Goal: Task Accomplishment & Management: Complete application form

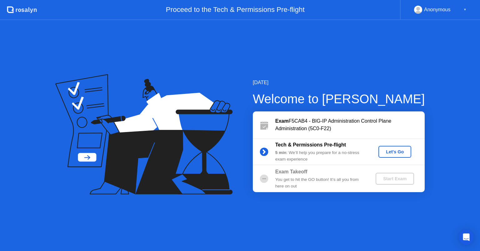
click at [393, 153] on div "Let's Go" at bounding box center [395, 151] width 28 height 5
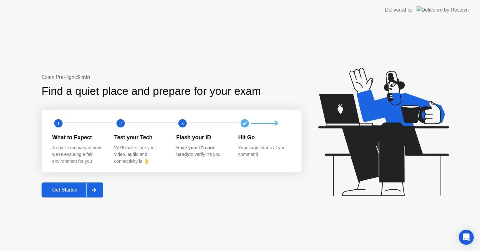
click at [76, 193] on div "Get Started" at bounding box center [64, 190] width 43 height 6
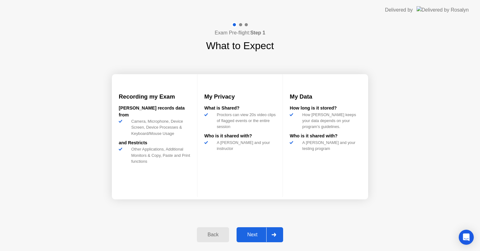
click at [254, 233] on div "Next" at bounding box center [253, 235] width 28 height 6
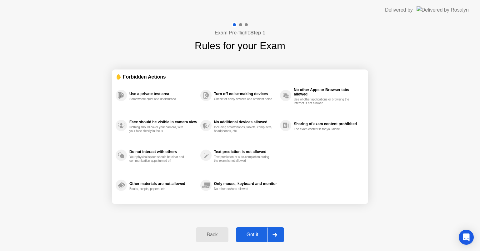
click at [254, 233] on div "Got it" at bounding box center [252, 235] width 29 height 6
select select "**********"
select select "*******"
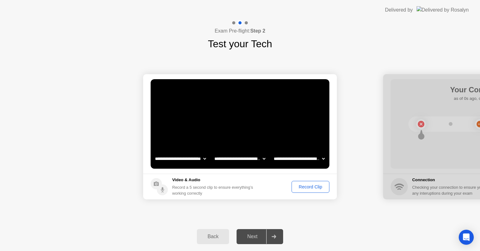
click at [314, 185] on div "Record Clip" at bounding box center [310, 186] width 33 height 5
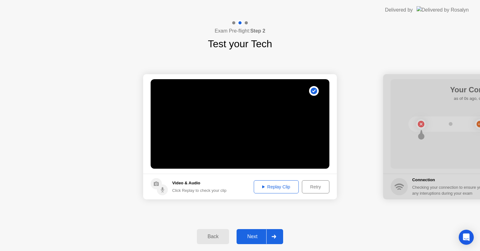
click at [249, 234] on div "Next" at bounding box center [253, 237] width 28 height 6
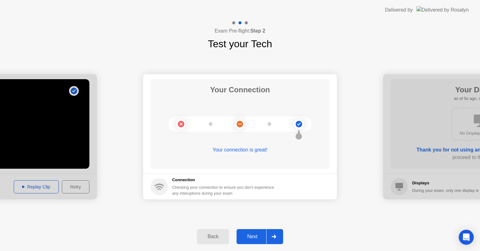
click at [249, 234] on div "Next" at bounding box center [253, 237] width 28 height 6
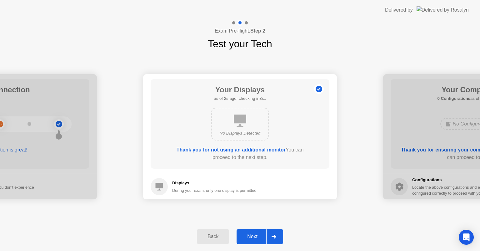
click at [249, 234] on div "Next" at bounding box center [253, 237] width 28 height 6
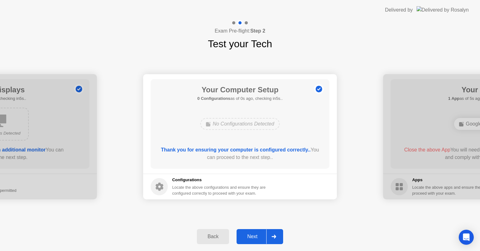
click at [249, 234] on div "Next" at bounding box center [253, 237] width 28 height 6
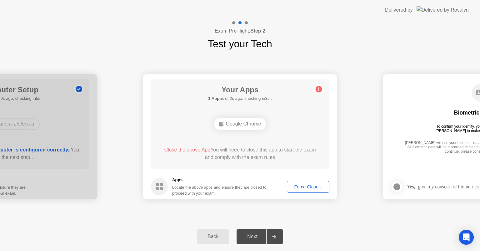
click at [299, 184] on div "Force Close..." at bounding box center [308, 186] width 38 height 5
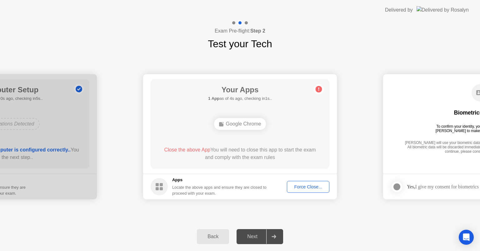
click at [306, 185] on div "Force Close..." at bounding box center [308, 186] width 38 height 5
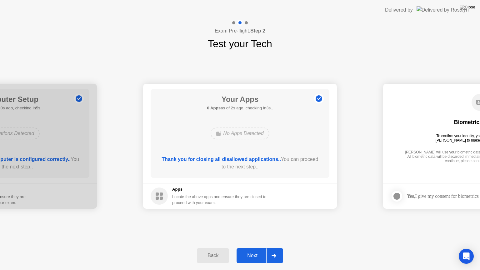
click at [248, 250] on div "Next" at bounding box center [253, 256] width 28 height 6
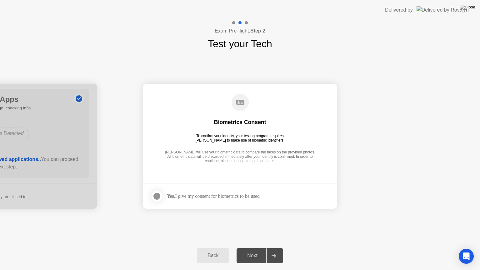
click at [248, 250] on div "Next" at bounding box center [253, 256] width 28 height 6
click at [227, 194] on div "Yes, I give my consent for biometrics to be used" at bounding box center [213, 196] width 93 height 6
click at [161, 195] on div at bounding box center [157, 197] width 8 height 8
click at [253, 250] on div "Next" at bounding box center [253, 256] width 28 height 6
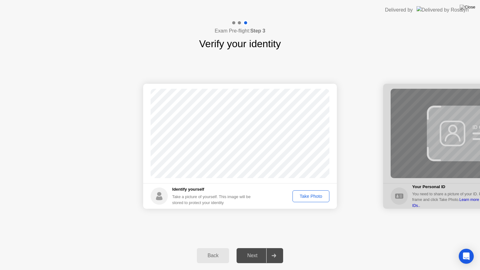
click at [306, 195] on div "Take Photo" at bounding box center [311, 196] width 33 height 5
click at [261, 250] on div "Next" at bounding box center [253, 256] width 28 height 6
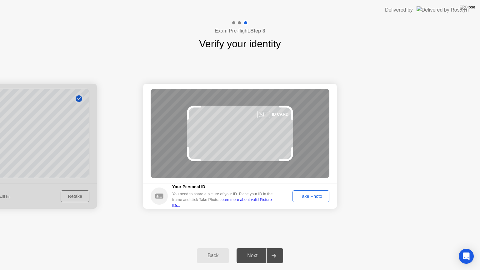
click at [310, 194] on div "Take Photo" at bounding box center [311, 196] width 33 height 5
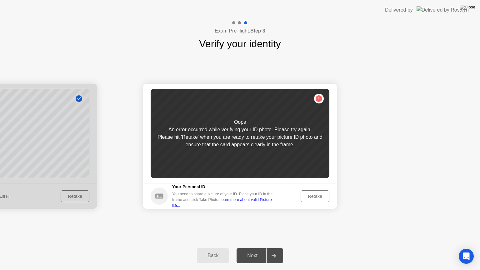
click at [311, 198] on div "Retake" at bounding box center [315, 196] width 24 height 5
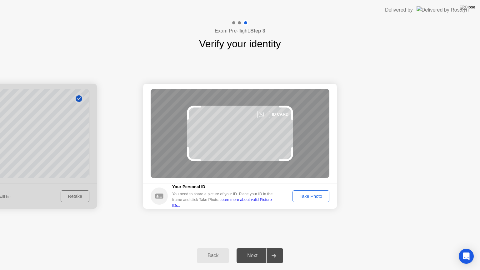
click at [311, 198] on div "Take Photo" at bounding box center [311, 196] width 33 height 5
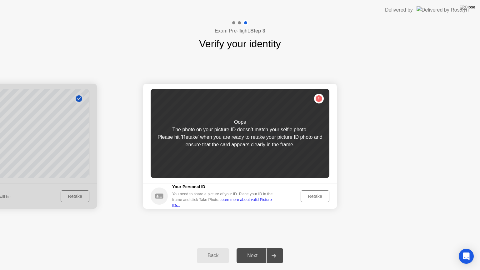
click at [311, 198] on div "Retake" at bounding box center [315, 196] width 24 height 5
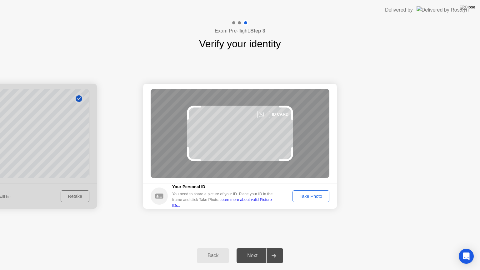
click at [245, 250] on div "Next" at bounding box center [253, 256] width 28 height 6
click at [299, 196] on div "Take Photo" at bounding box center [311, 196] width 33 height 5
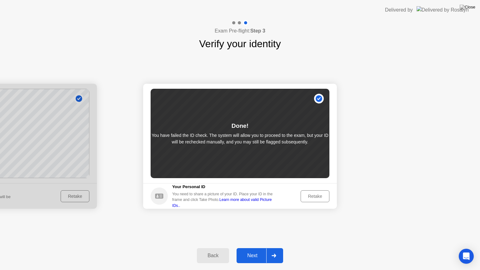
click at [213, 250] on div "Back" at bounding box center [213, 256] width 28 height 6
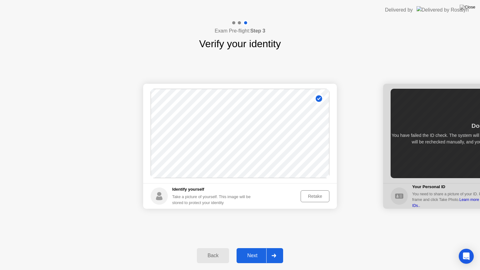
click at [213, 250] on div "Back" at bounding box center [213, 256] width 28 height 6
select select "**********"
select select "*******"
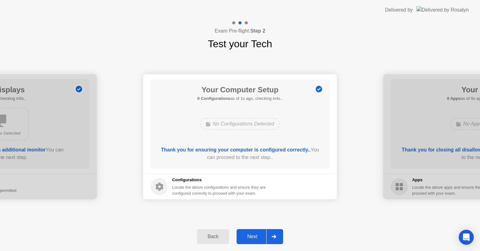
click at [255, 236] on div "Next" at bounding box center [253, 237] width 28 height 6
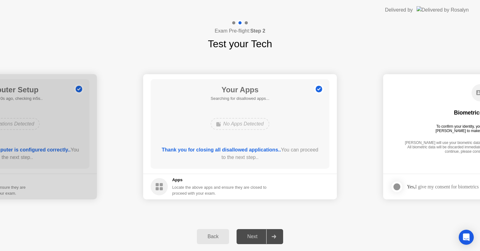
click at [255, 244] on button "Next" at bounding box center [260, 236] width 47 height 15
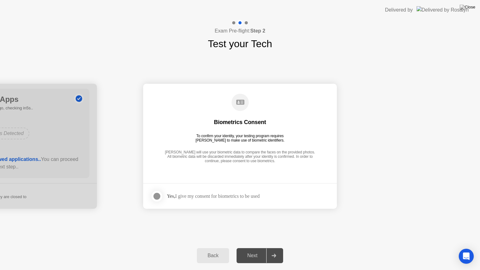
click at [215, 194] on div "Yes, I give my consent for biometrics to be used" at bounding box center [213, 196] width 93 height 6
click at [154, 197] on div at bounding box center [157, 197] width 8 height 8
click at [253, 250] on div "Next" at bounding box center [253, 256] width 28 height 6
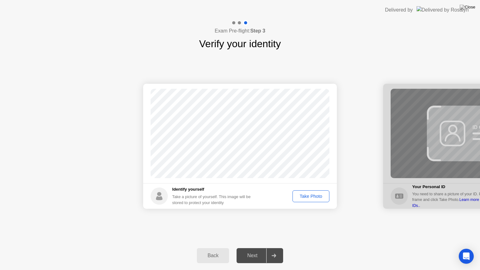
click at [306, 196] on div "Take Photo" at bounding box center [311, 196] width 33 height 5
click at [256, 250] on div "Next" at bounding box center [253, 256] width 28 height 6
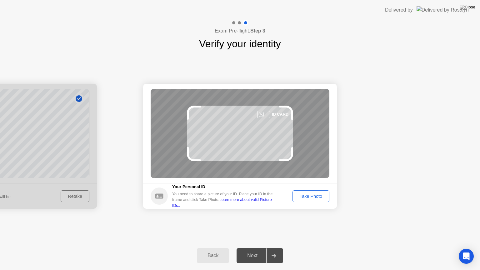
click at [318, 196] on div "Take Photo" at bounding box center [311, 196] width 33 height 5
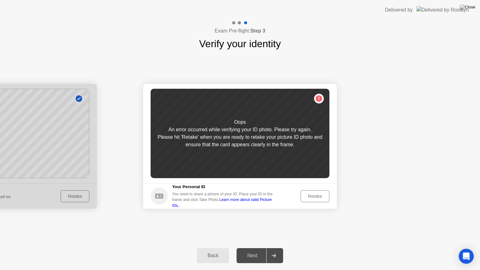
click at [318, 196] on div "Retake" at bounding box center [315, 196] width 24 height 5
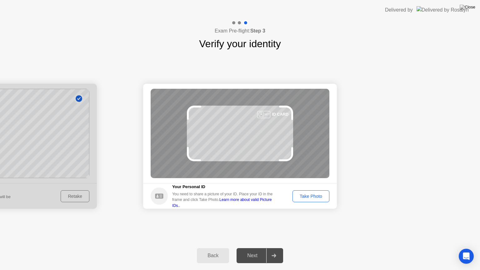
click at [318, 196] on div "Take Photo" at bounding box center [311, 196] width 33 height 5
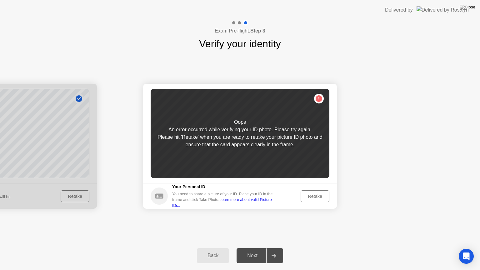
click at [272, 203] on link "Learn more about valid Picture IDs.." at bounding box center [222, 203] width 100 height 10
click at [317, 194] on div "Retake" at bounding box center [315, 196] width 24 height 5
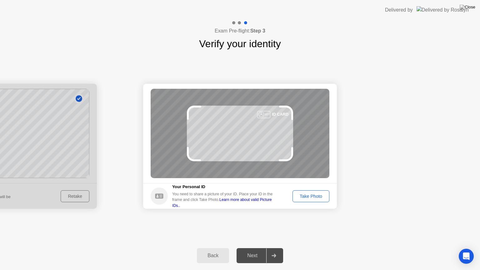
click at [316, 197] on div "Take Photo" at bounding box center [311, 196] width 33 height 5
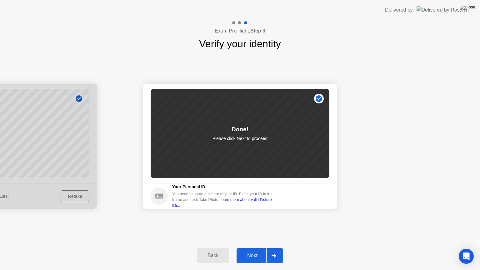
click at [254, 250] on div "Next" at bounding box center [253, 256] width 28 height 6
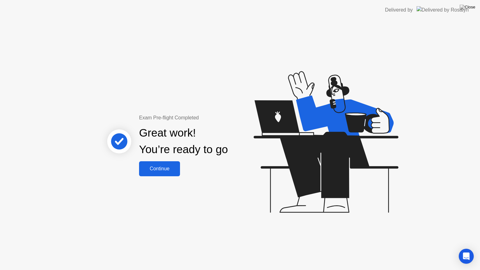
click at [171, 167] on div "Continue" at bounding box center [159, 169] width 37 height 6
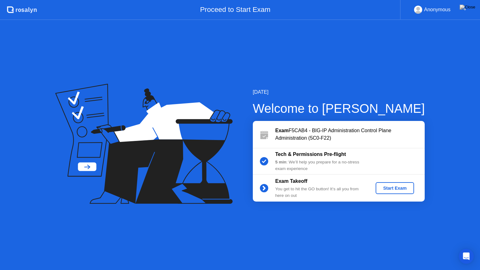
click at [390, 187] on div "Start Exam" at bounding box center [394, 188] width 33 height 5
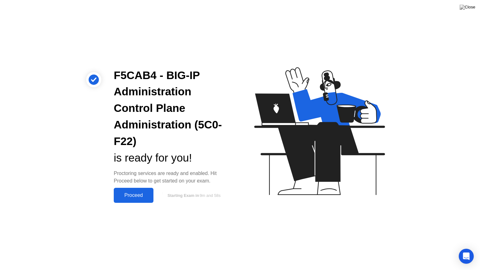
click at [145, 195] on div "Proceed" at bounding box center [134, 196] width 36 height 6
